Goal: Check status: Check status

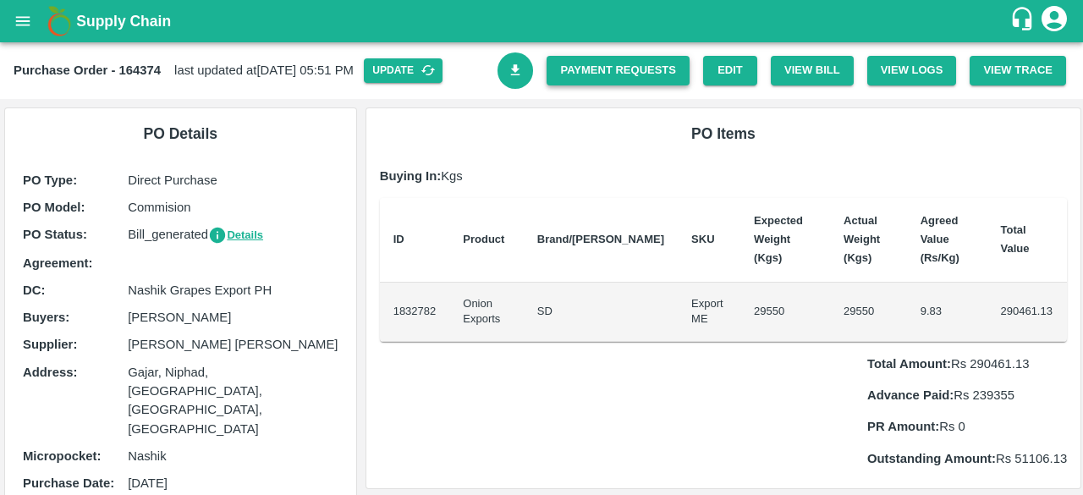
click at [602, 77] on link "Payment Requests" at bounding box center [618, 71] width 143 height 30
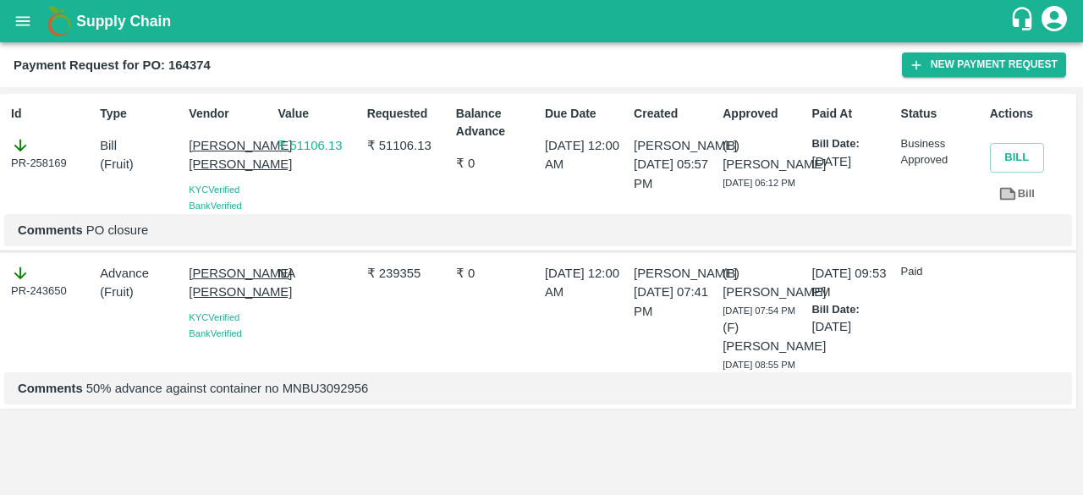
scroll to position [1, 0]
click at [322, 398] on p "Comments 50% advance against container no MNBU3092956" at bounding box center [538, 388] width 1041 height 19
copy p "MNBU3092956"
click at [1019, 189] on link "Bill" at bounding box center [1017, 194] width 54 height 30
